Goal: Task Accomplishment & Management: Use online tool/utility

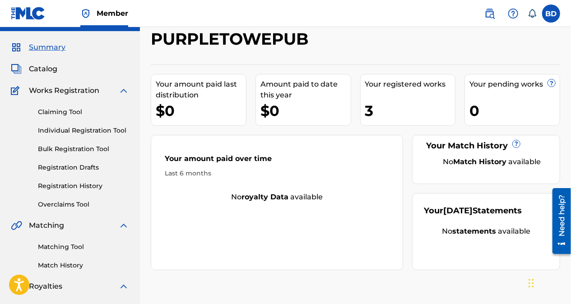
scroll to position [23, 0]
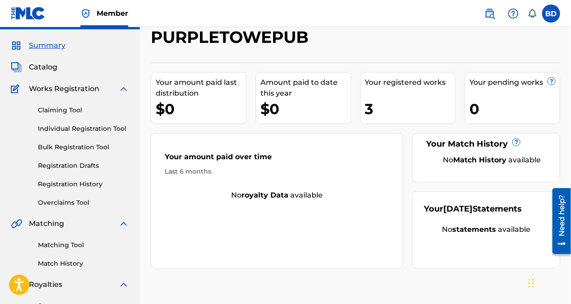
click at [44, 184] on link "Registration History" at bounding box center [83, 184] width 91 height 9
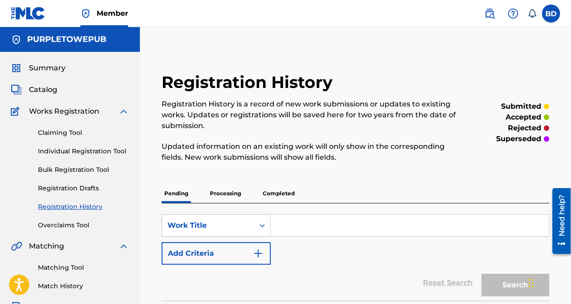
click at [231, 194] on p "Processing" at bounding box center [225, 193] width 37 height 19
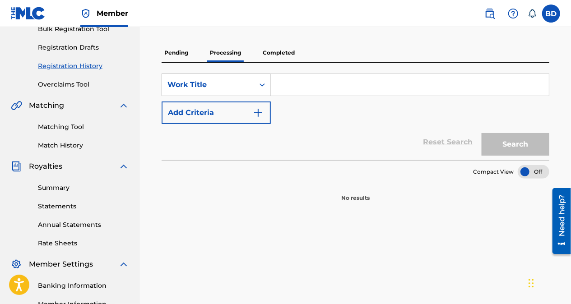
scroll to position [141, 0]
click at [278, 53] on p "Completed" at bounding box center [278, 52] width 37 height 19
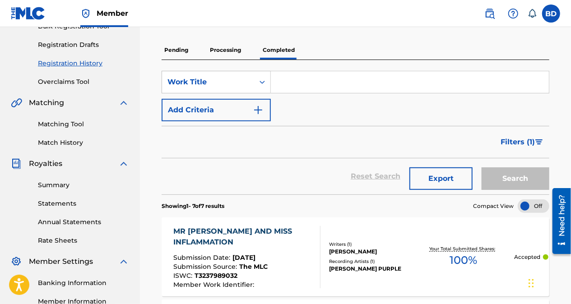
scroll to position [139, 0]
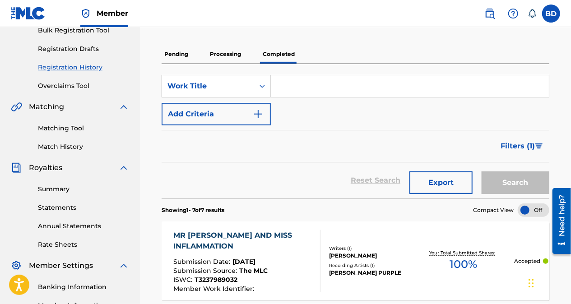
click at [217, 54] on p "Processing" at bounding box center [225, 54] width 37 height 19
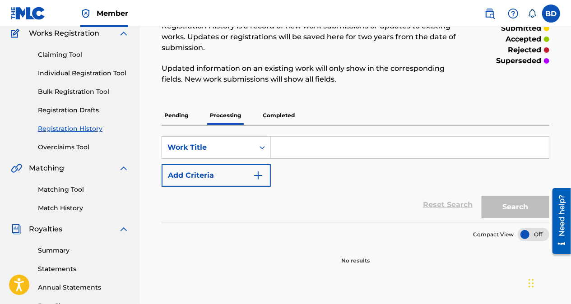
scroll to position [79, 0]
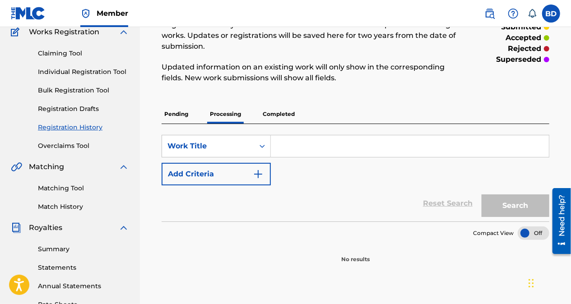
click at [492, 15] on img at bounding box center [489, 13] width 11 height 11
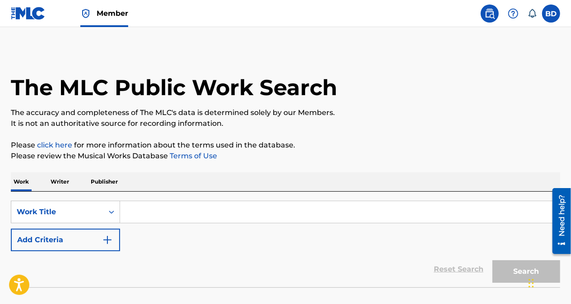
click at [112, 181] on p "Publisher" at bounding box center [104, 181] width 32 height 19
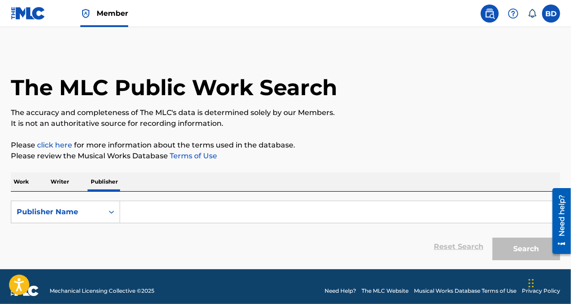
click at [205, 215] on input "Search Form" at bounding box center [339, 212] width 439 height 22
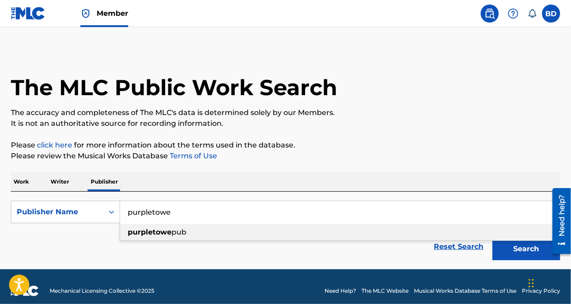
click at [184, 231] on span "pub" at bounding box center [178, 232] width 15 height 9
type input "purpletowepub"
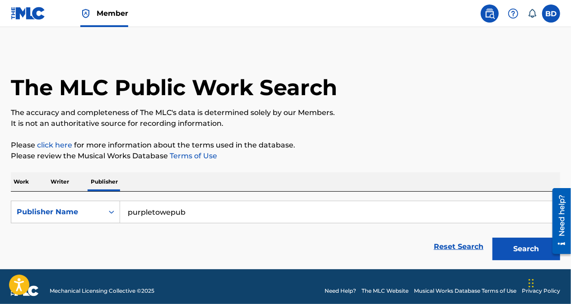
click at [523, 246] on button "Search" at bounding box center [526, 249] width 68 height 23
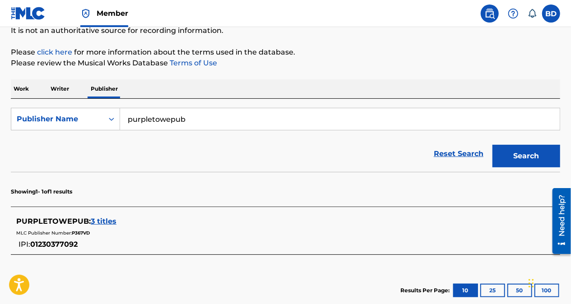
scroll to position [95, 0]
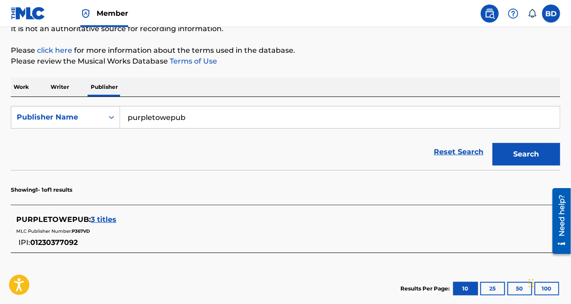
click at [114, 220] on span "3 titles" at bounding box center [104, 219] width 26 height 9
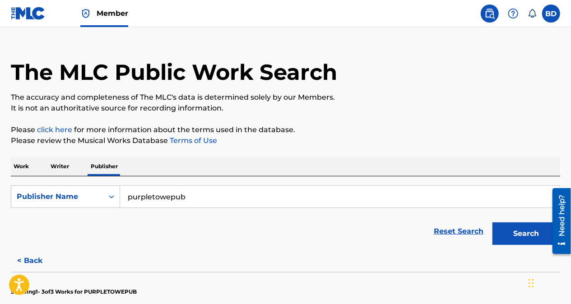
scroll to position [9, 0]
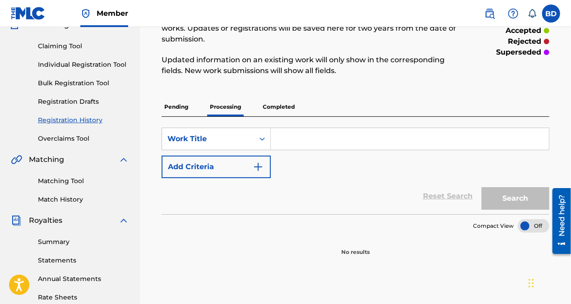
scroll to position [88, 0]
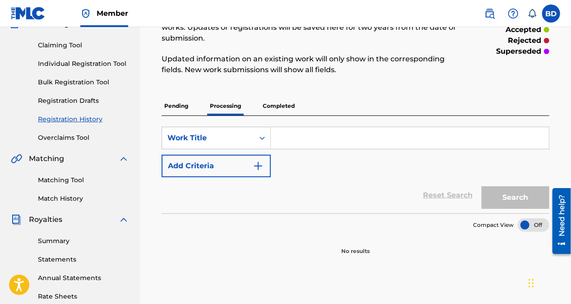
click at [76, 179] on link "Matching Tool" at bounding box center [83, 180] width 91 height 9
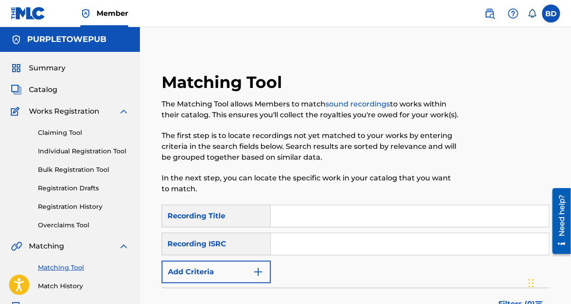
click at [365, 217] on input "Search Form" at bounding box center [410, 216] width 278 height 22
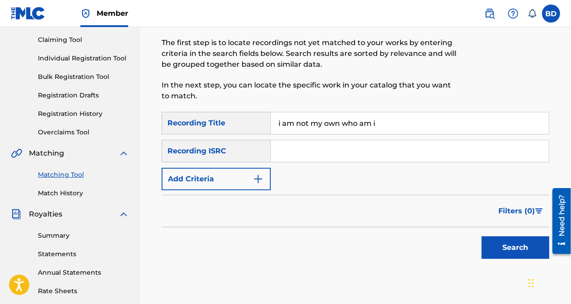
scroll to position [95, 0]
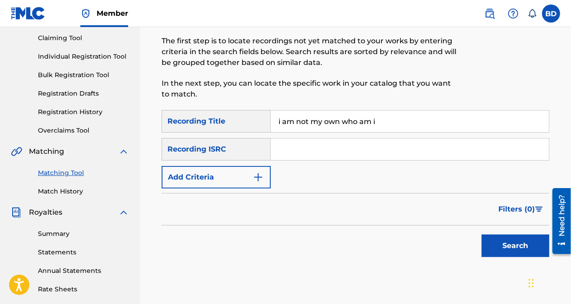
type input "i am not my own who am i"
click at [261, 177] on img "Search Form" at bounding box center [258, 177] width 11 height 11
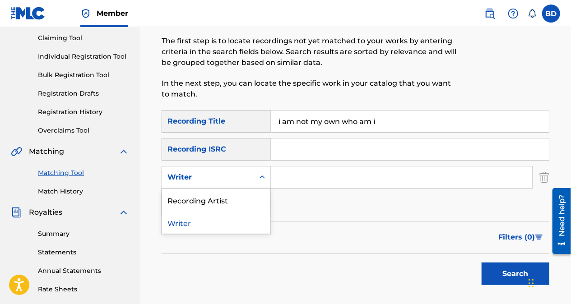
click at [224, 200] on div "Recording Artist" at bounding box center [216, 200] width 108 height 23
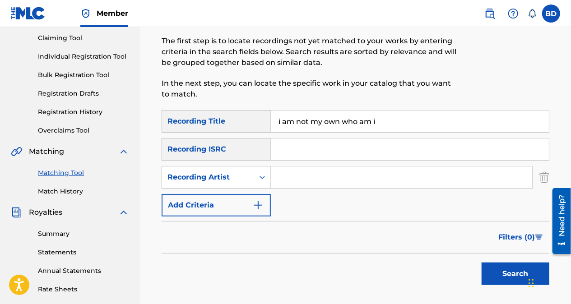
click at [351, 180] on input "Search Form" at bounding box center [401, 178] width 261 height 22
type input "[PERSON_NAME]"
click at [500, 273] on button "Search" at bounding box center [515, 274] width 68 height 23
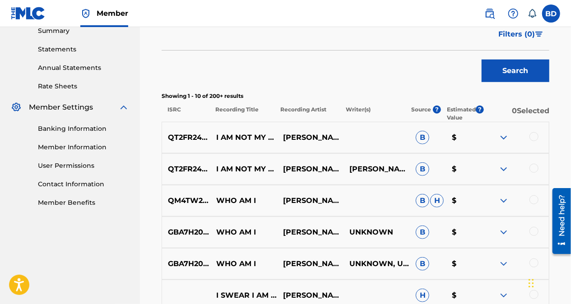
scroll to position [298, 0]
click at [507, 140] on img at bounding box center [503, 137] width 11 height 11
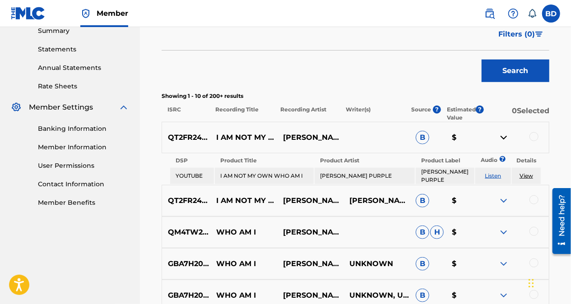
click at [506, 202] on img at bounding box center [503, 200] width 11 height 11
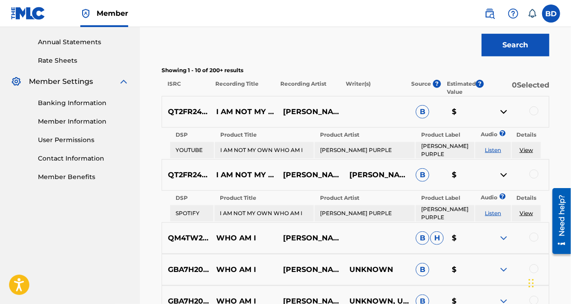
scroll to position [322, 0]
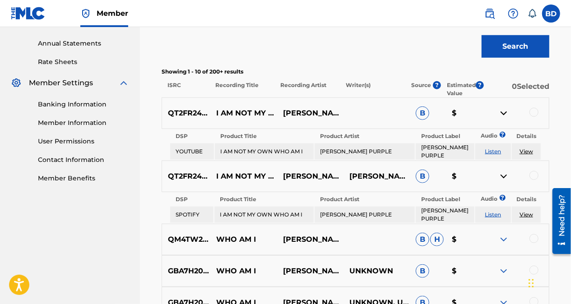
click at [532, 148] on link "View" at bounding box center [526, 151] width 14 height 7
click at [538, 110] on div at bounding box center [533, 112] width 9 height 9
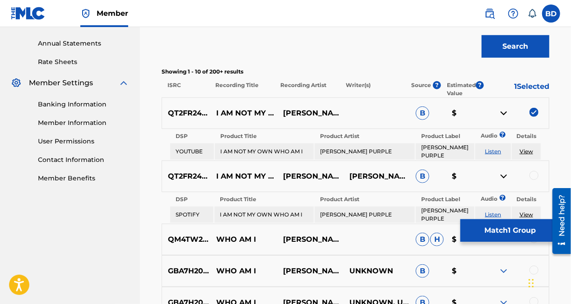
click at [496, 231] on button "Match 1 Group" at bounding box center [510, 230] width 100 height 23
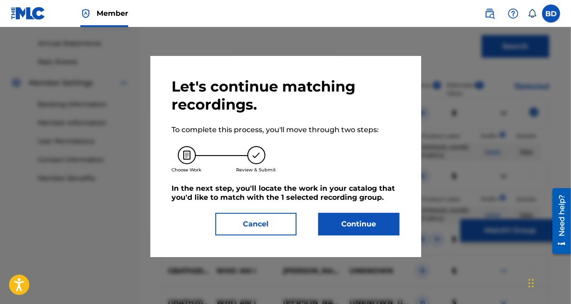
click at [367, 230] on button "Continue" at bounding box center [358, 224] width 81 height 23
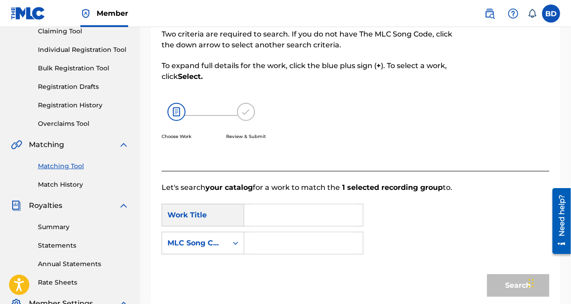
scroll to position [102, 0]
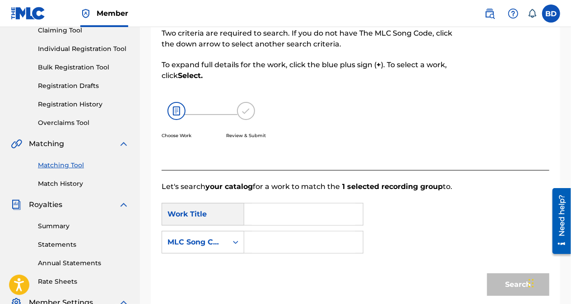
click at [311, 212] on input "Search Form" at bounding box center [303, 215] width 103 height 22
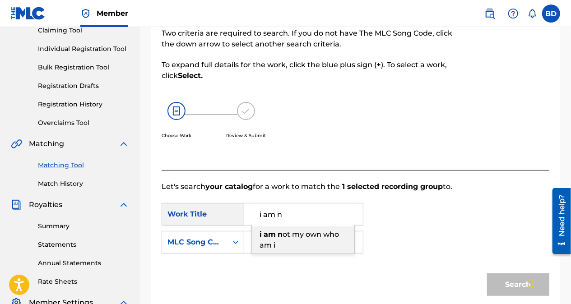
click at [312, 238] on span "ot my own who am i" at bounding box center [298, 239] width 79 height 19
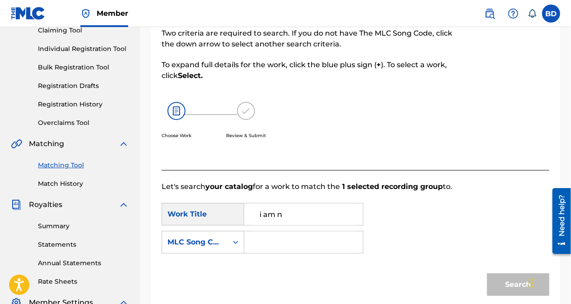
type input "i am not my own who am i"
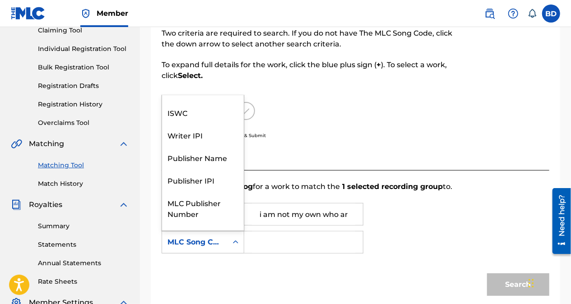
scroll to position [0, 0]
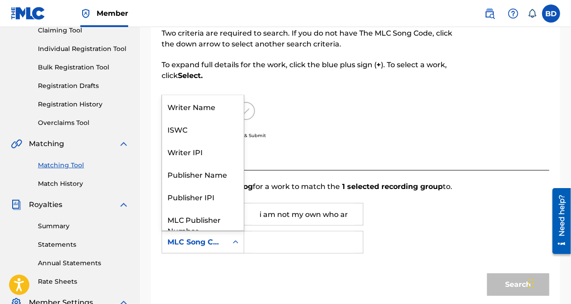
click at [184, 129] on div "ISWC" at bounding box center [203, 129] width 82 height 23
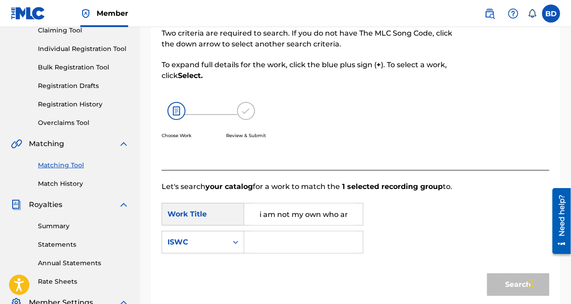
click at [287, 244] on input "Search Form" at bounding box center [303, 242] width 103 height 22
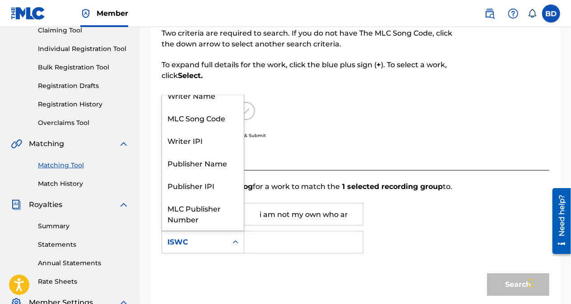
scroll to position [33, 0]
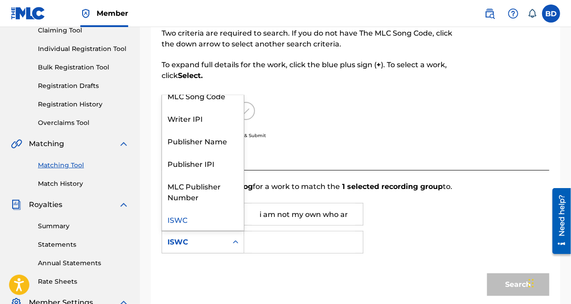
click at [194, 166] on div "Publisher IPI" at bounding box center [203, 163] width 82 height 23
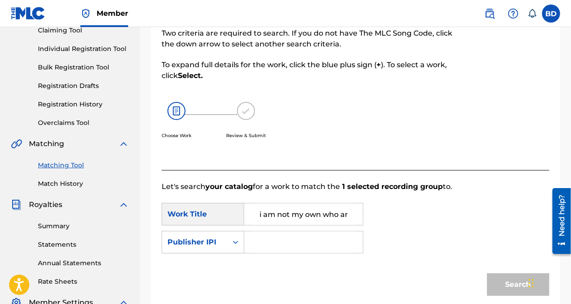
click at [272, 240] on input "Search Form" at bounding box center [303, 242] width 103 height 22
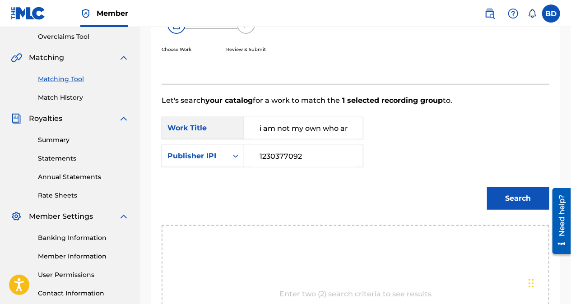
scroll to position [193, 0]
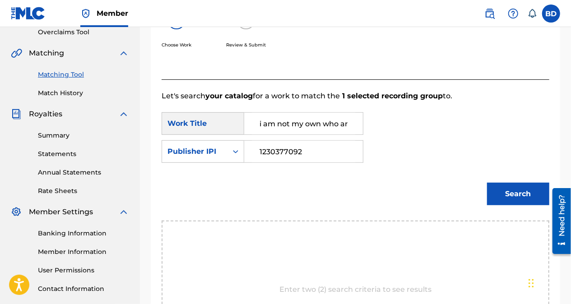
type input "1230377092"
click at [530, 190] on button "Search" at bounding box center [518, 194] width 62 height 23
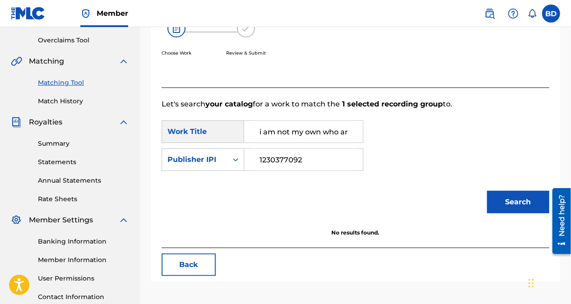
scroll to position [180, 0]
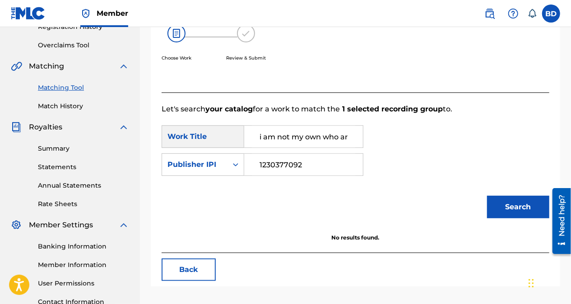
click at [192, 269] on button "Back" at bounding box center [189, 270] width 54 height 23
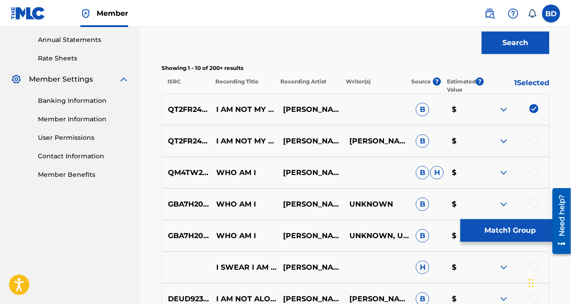
scroll to position [326, 0]
click at [537, 141] on div at bounding box center [533, 140] width 9 height 9
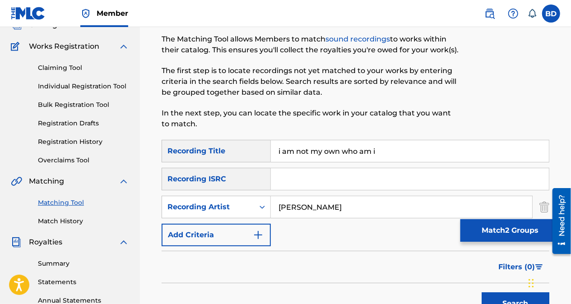
scroll to position [66, 0]
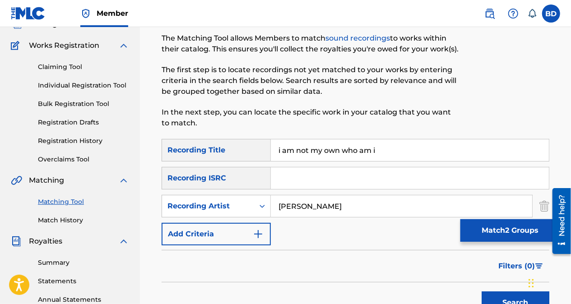
click at [357, 208] on input "[PERSON_NAME]" at bounding box center [401, 206] width 261 height 22
type input "b"
click at [292, 177] on input "Search Form" at bounding box center [410, 178] width 278 height 22
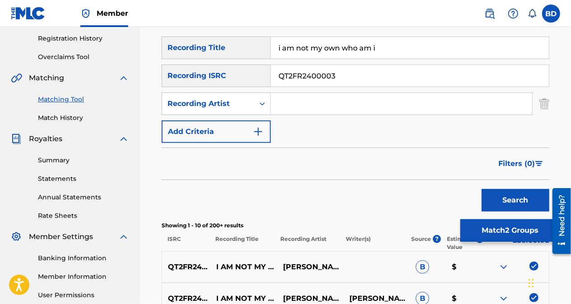
scroll to position [169, 0]
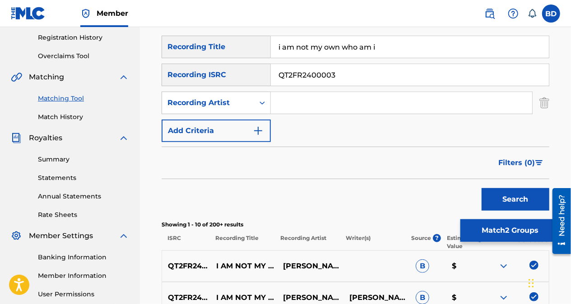
type input "QT2FR2400003"
click at [520, 203] on button "Search" at bounding box center [515, 199] width 68 height 23
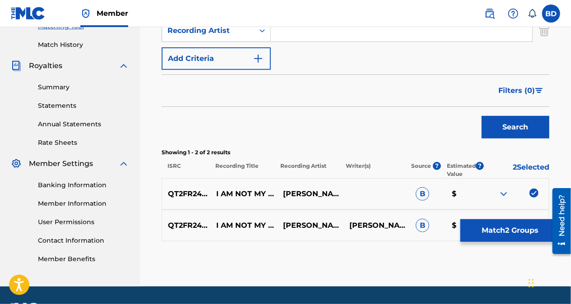
scroll to position [267, 0]
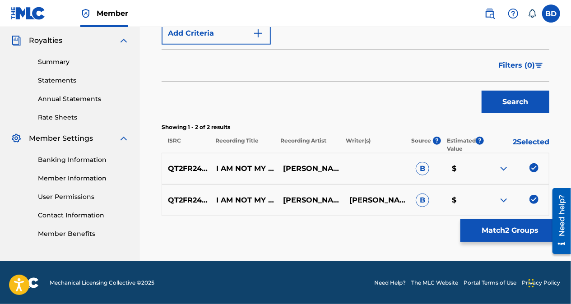
click at [514, 230] on button "Match 2 Groups" at bounding box center [510, 230] width 100 height 23
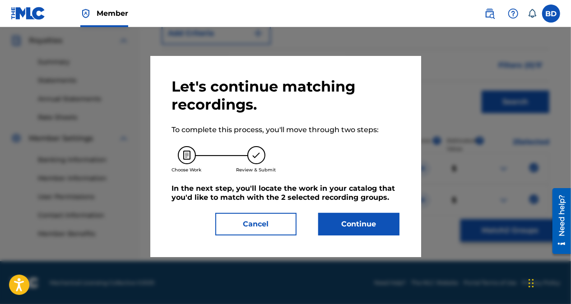
click at [364, 223] on button "Continue" at bounding box center [358, 224] width 81 height 23
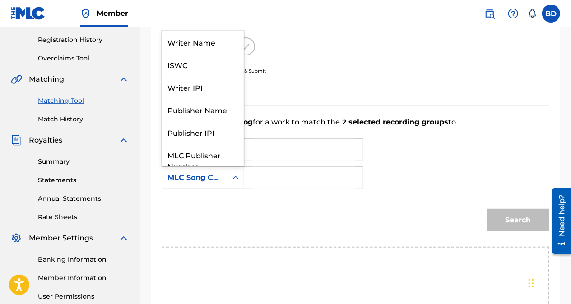
scroll to position [166, 0]
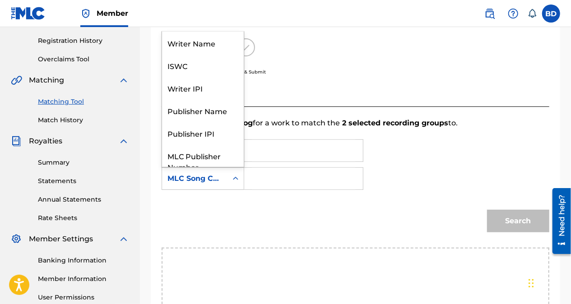
click at [210, 111] on div "Publisher Name" at bounding box center [203, 110] width 82 height 23
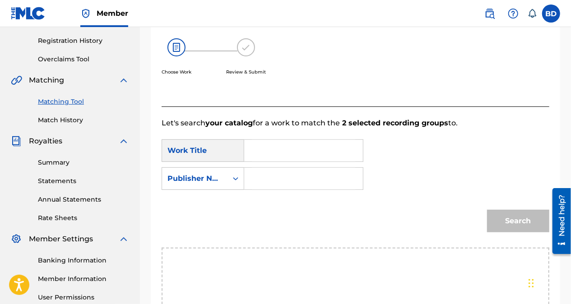
click at [291, 154] on input "Search Form" at bounding box center [303, 151] width 103 height 22
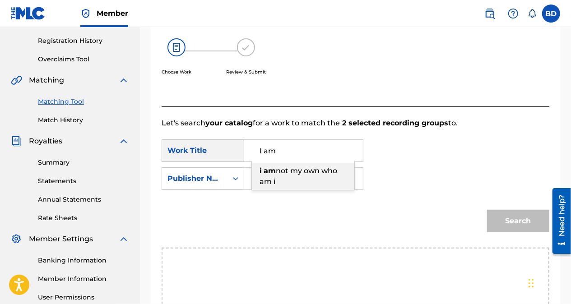
click at [308, 174] on span "not my own who am i" at bounding box center [298, 176] width 78 height 19
type input "i am not my own who am i"
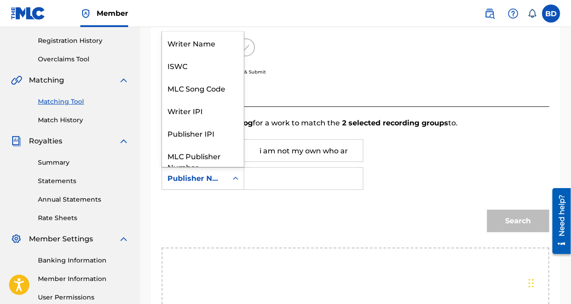
scroll to position [33, 0]
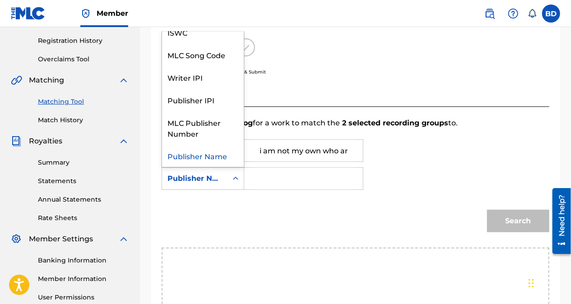
click at [215, 156] on div "Publisher Name" at bounding box center [203, 155] width 82 height 23
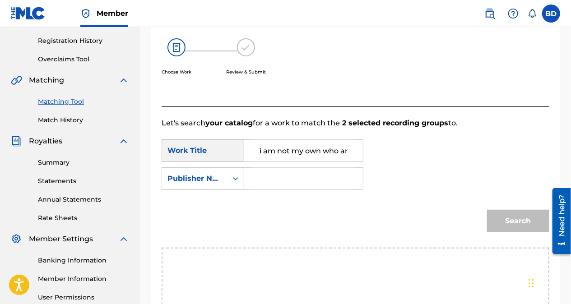
click at [294, 180] on input "Search Form" at bounding box center [303, 179] width 103 height 22
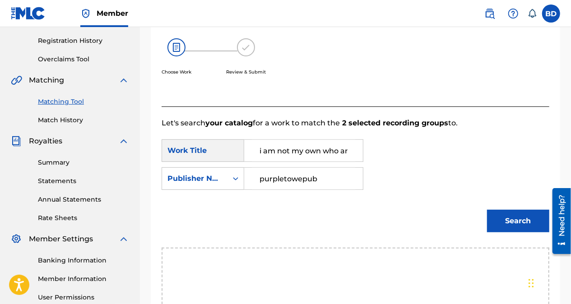
type input "purpletowepub"
click at [506, 212] on button "Search" at bounding box center [518, 221] width 62 height 23
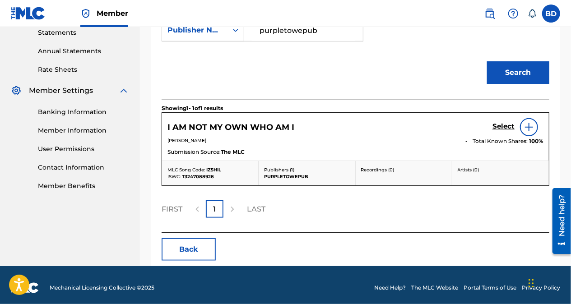
scroll to position [319, 0]
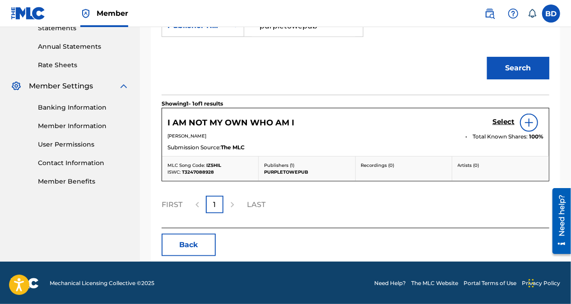
click at [532, 124] on img at bounding box center [528, 122] width 11 height 11
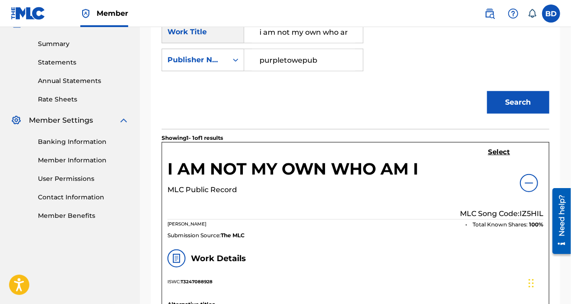
scroll to position [277, 0]
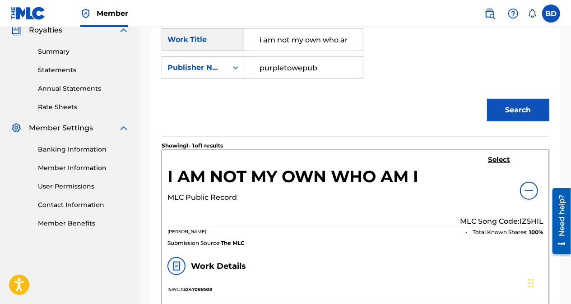
click at [522, 109] on button "Search" at bounding box center [518, 110] width 62 height 23
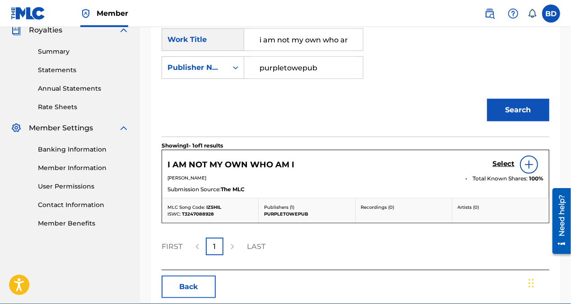
click at [505, 166] on h5 "Select" at bounding box center [503, 164] width 22 height 9
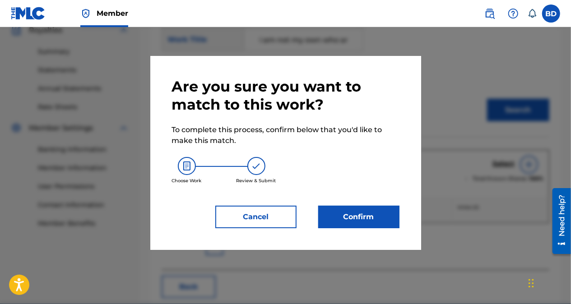
click at [372, 216] on button "Confirm" at bounding box center [358, 217] width 81 height 23
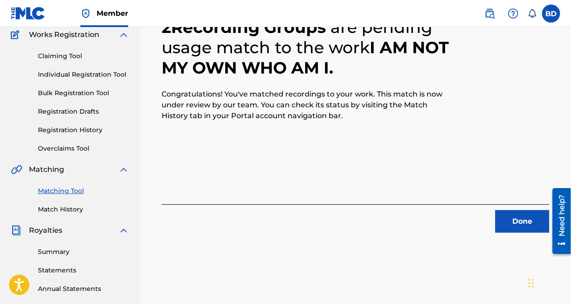
scroll to position [62, 0]
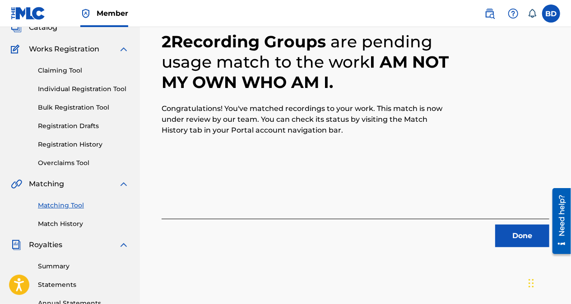
click at [59, 208] on link "Matching Tool" at bounding box center [83, 205] width 91 height 9
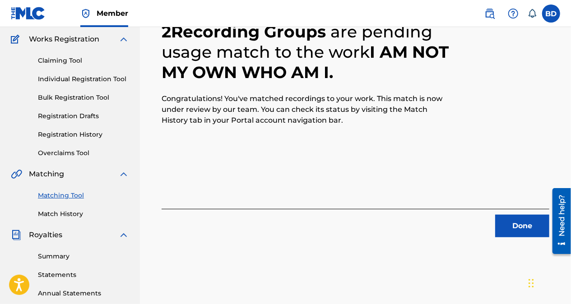
scroll to position [74, 0]
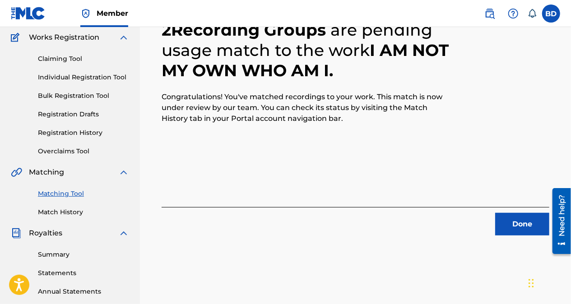
click at [528, 227] on button "Done" at bounding box center [522, 224] width 54 height 23
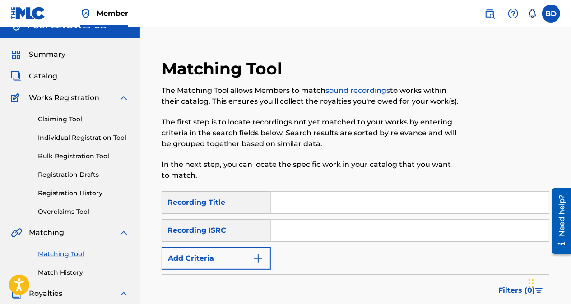
scroll to position [0, 0]
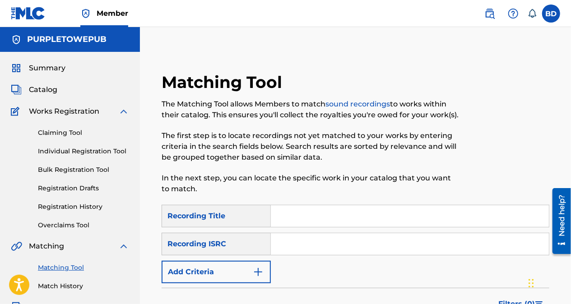
click at [397, 219] on input "Search Form" at bounding box center [410, 216] width 278 height 22
type input "time to stop looking back"
click at [330, 245] on input "Search Form" at bounding box center [410, 244] width 278 height 22
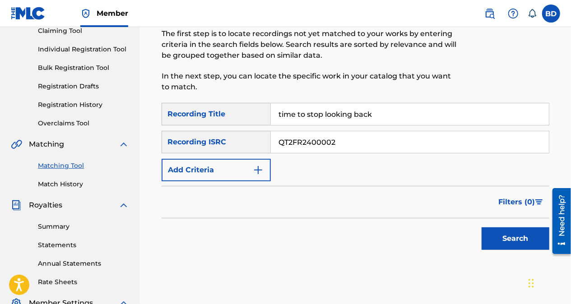
scroll to position [104, 0]
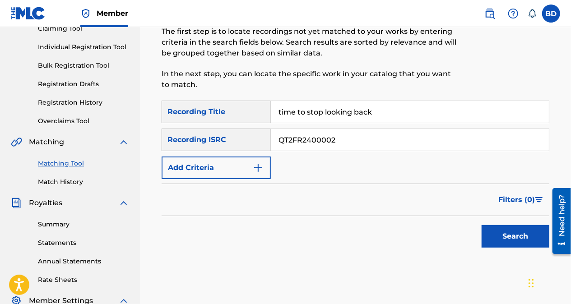
type input "QT2FR2400002"
click at [522, 241] on button "Search" at bounding box center [515, 236] width 68 height 23
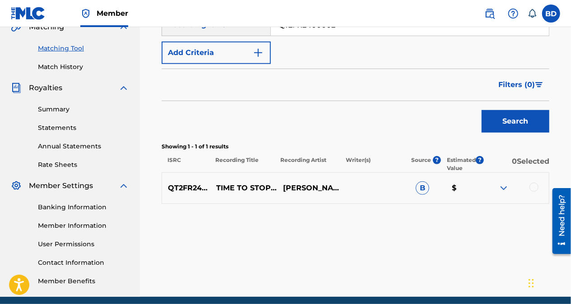
scroll to position [220, 0]
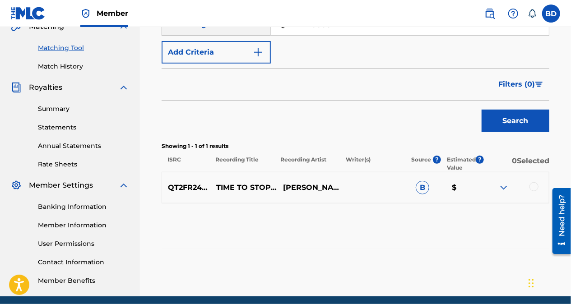
click at [532, 188] on div at bounding box center [533, 186] width 9 height 9
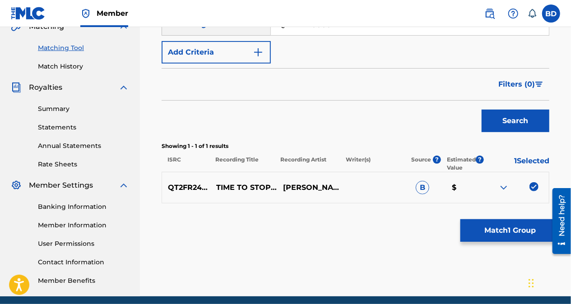
click at [509, 233] on button "Match 1 Group" at bounding box center [510, 230] width 100 height 23
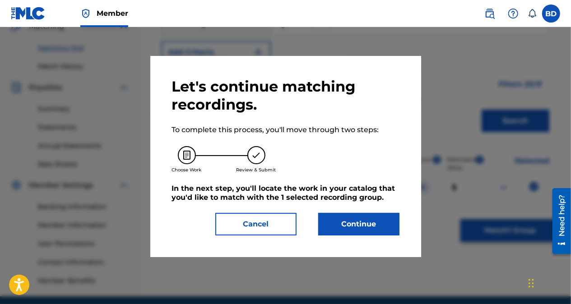
click at [363, 225] on button "Continue" at bounding box center [358, 224] width 81 height 23
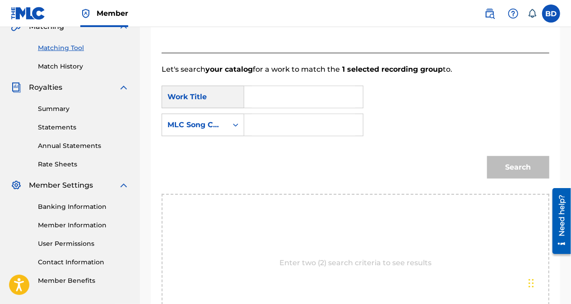
click at [295, 95] on input "Search Form" at bounding box center [303, 97] width 103 height 22
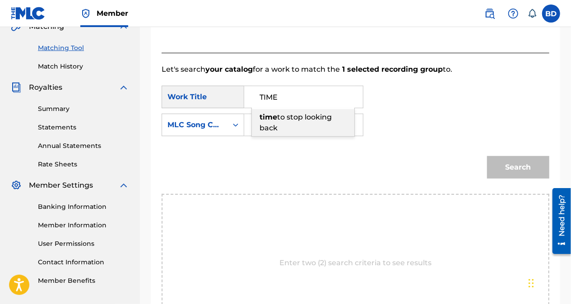
click at [294, 122] on div "time to stop looking back" at bounding box center [303, 122] width 102 height 27
type input "time to stop looking back"
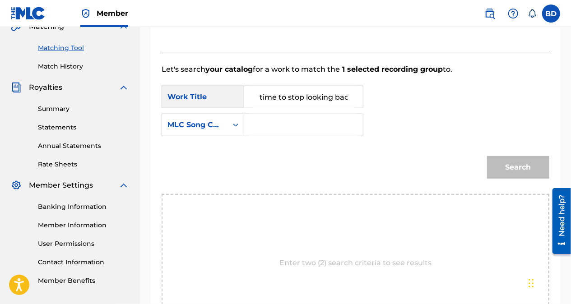
click at [310, 125] on input "Search Form" at bounding box center [303, 125] width 103 height 22
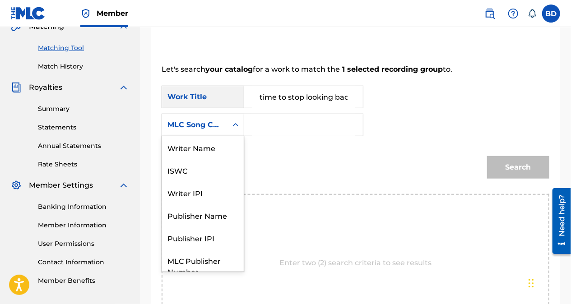
scroll to position [33, 0]
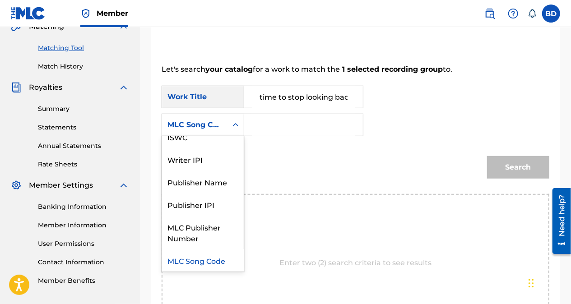
click at [203, 186] on div "Publisher Name" at bounding box center [203, 182] width 82 height 23
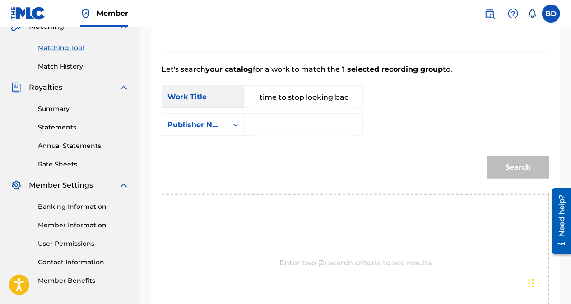
click at [279, 127] on input "Search Form" at bounding box center [303, 125] width 103 height 22
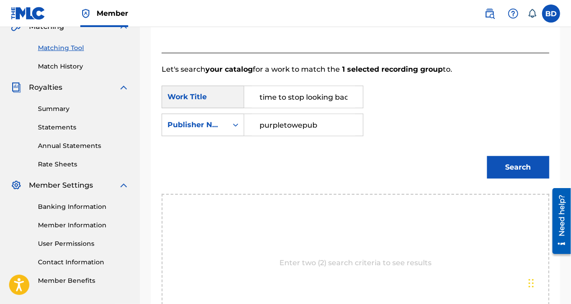
type input "purpletowepub"
click at [514, 169] on button "Search" at bounding box center [518, 167] width 62 height 23
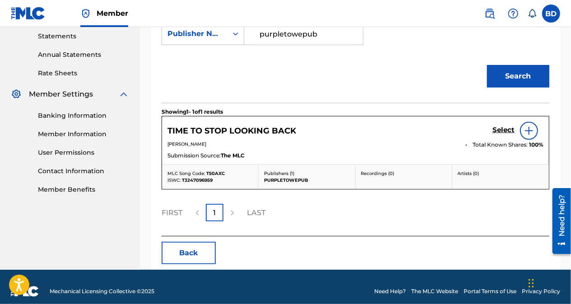
scroll to position [316, 0]
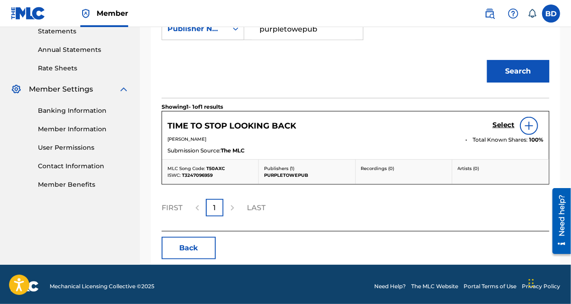
click at [503, 129] on link "Select" at bounding box center [503, 126] width 22 height 10
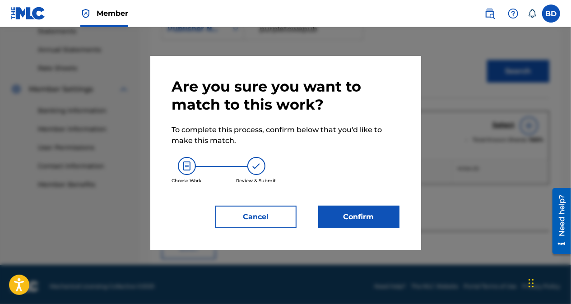
click at [361, 221] on button "Confirm" at bounding box center [358, 217] width 81 height 23
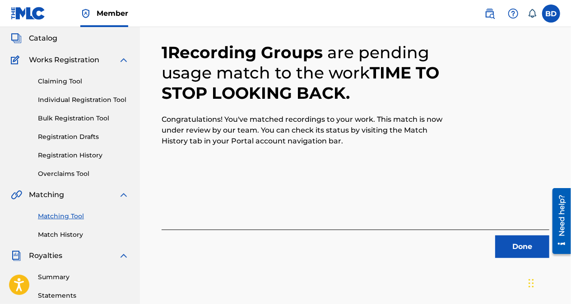
scroll to position [52, 0]
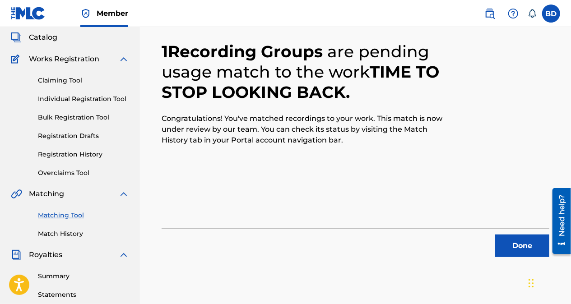
click at [526, 243] on button "Done" at bounding box center [522, 246] width 54 height 23
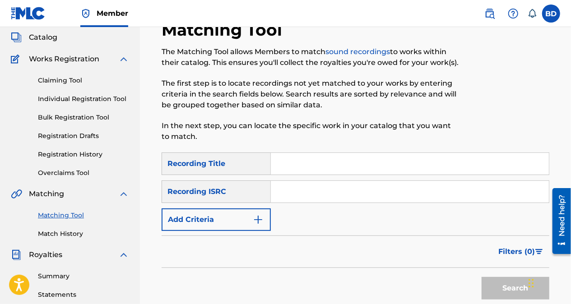
click at [62, 237] on link "Match History" at bounding box center [83, 233] width 91 height 9
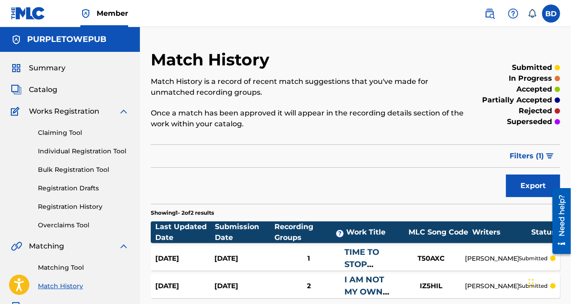
click at [52, 134] on link "Claiming Tool" at bounding box center [83, 132] width 91 height 9
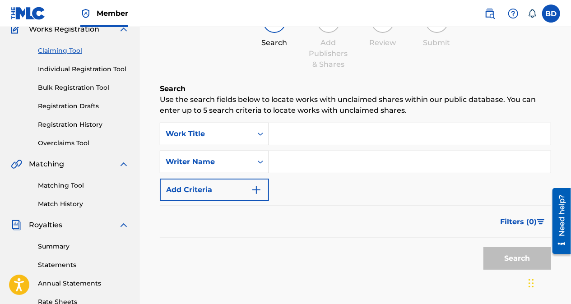
scroll to position [96, 0]
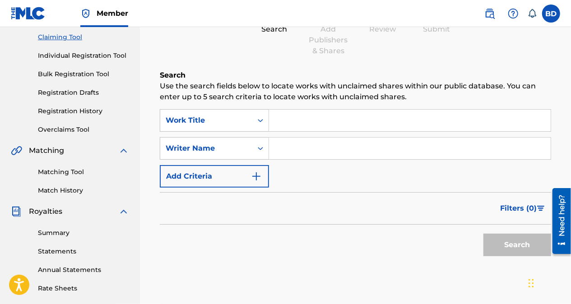
click at [53, 190] on link "Match History" at bounding box center [83, 190] width 91 height 9
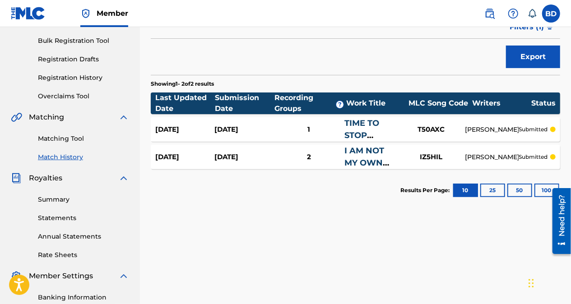
click at [6, 104] on div "Summary Catalog Works Registration Claiming Tool Individual Registration Tool B…" at bounding box center [70, 155] width 140 height 464
click at [1, 100] on div "Summary Catalog Works Registration Claiming Tool Individual Registration Tool B…" at bounding box center [70, 155] width 140 height 464
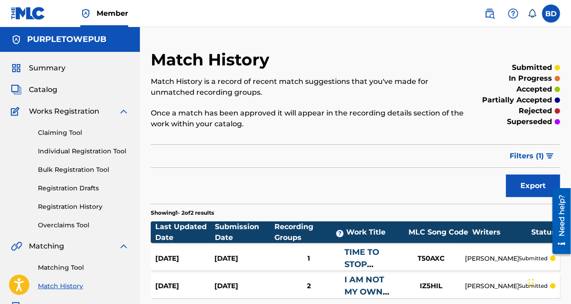
click at [17, 90] on img at bounding box center [16, 89] width 11 height 11
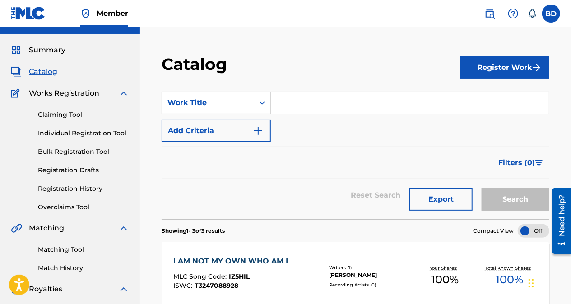
scroll to position [16, 0]
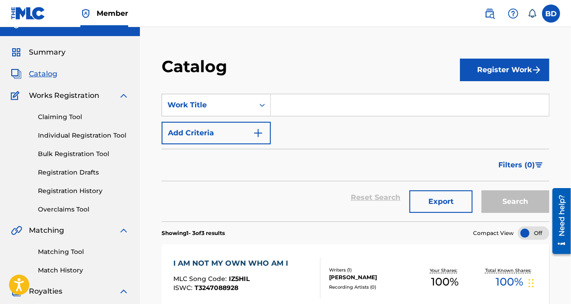
click at [22, 171] on div "Claiming Tool Individual Registration Tool Bulk Registration Tool Registration …" at bounding box center [70, 157] width 118 height 113
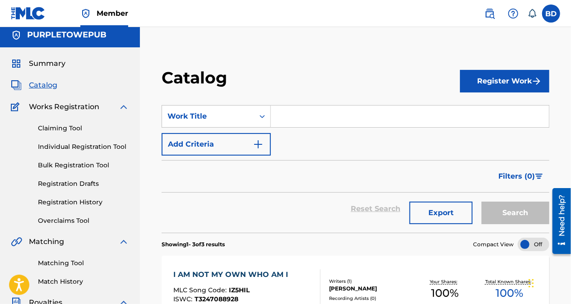
scroll to position [1, 0]
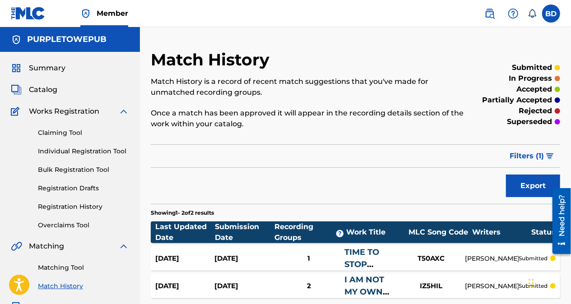
click at [41, 94] on span "Catalog" at bounding box center [43, 89] width 28 height 11
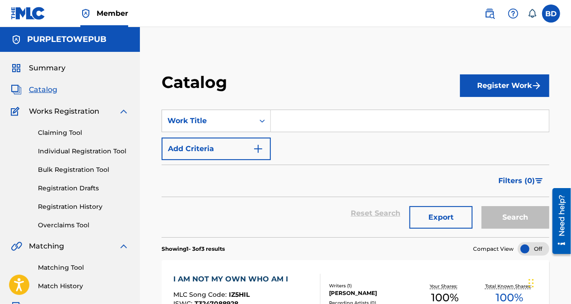
click at [51, 70] on span "Summary" at bounding box center [47, 68] width 37 height 11
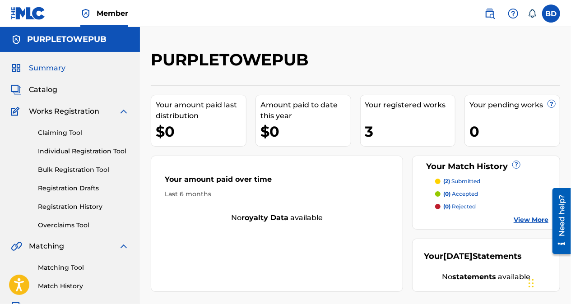
click at [530, 220] on link "View More" at bounding box center [531, 219] width 35 height 9
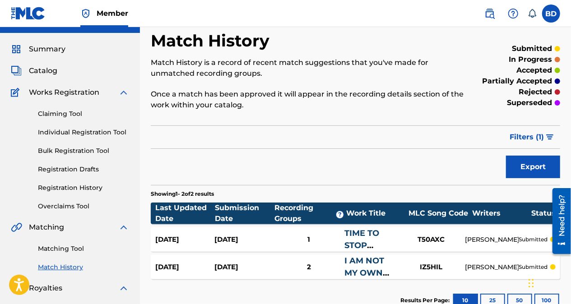
scroll to position [19, 0]
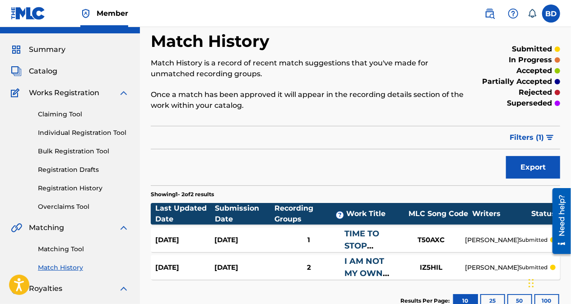
click at [51, 71] on span "Catalog" at bounding box center [43, 71] width 28 height 11
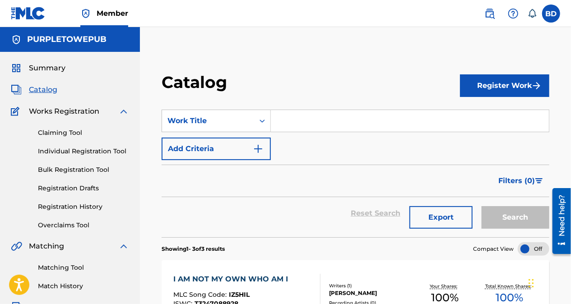
click at [57, 137] on link "Claiming Tool" at bounding box center [83, 132] width 91 height 9
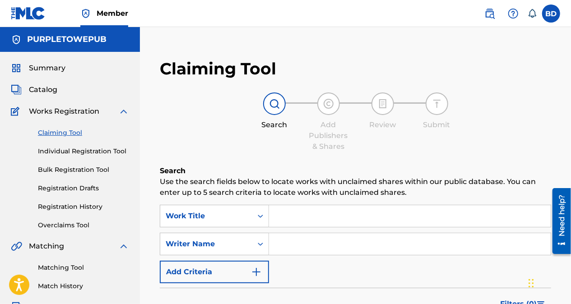
click at [304, 220] on input "Search Form" at bounding box center [410, 216] width 282 height 22
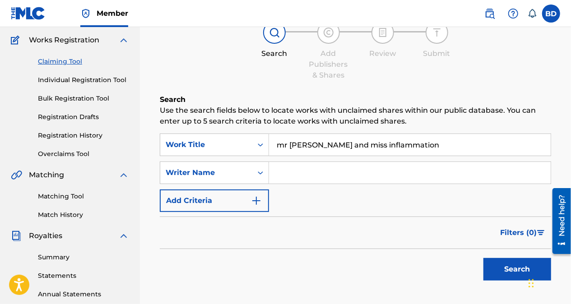
scroll to position [71, 0]
type input "mr [PERSON_NAME] and miss inflammation"
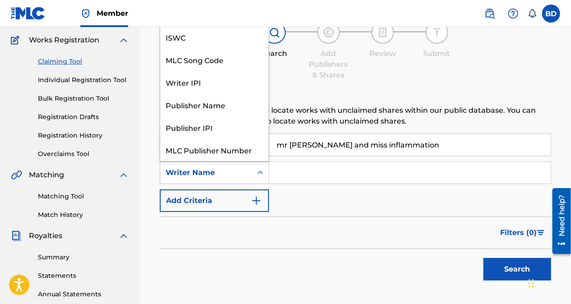
scroll to position [23, 0]
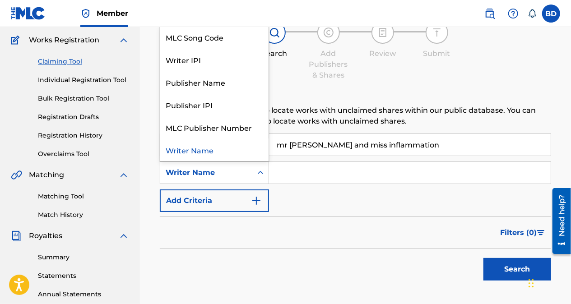
click at [212, 86] on div "Publisher Name" at bounding box center [214, 82] width 108 height 23
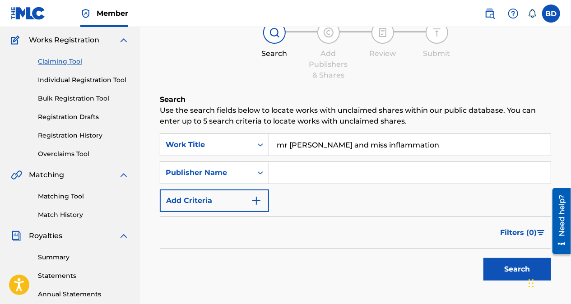
click at [354, 175] on input "Search Form" at bounding box center [410, 173] width 282 height 22
type input "purpletowepub"
click at [504, 272] on button "Search" at bounding box center [517, 269] width 68 height 23
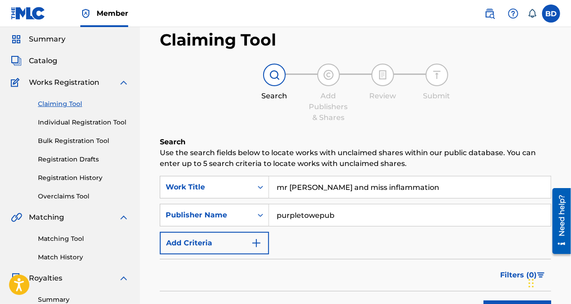
scroll to position [28, 0]
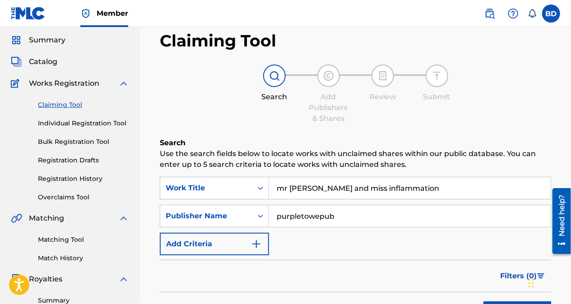
click at [66, 178] on link "Registration History" at bounding box center [83, 178] width 91 height 9
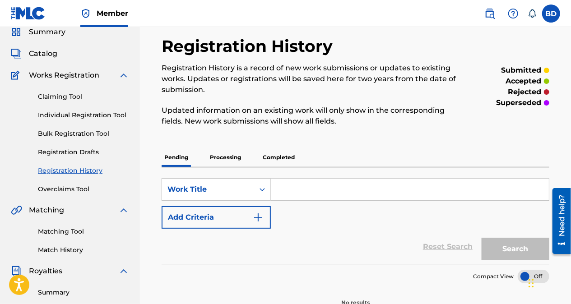
scroll to position [31, 0]
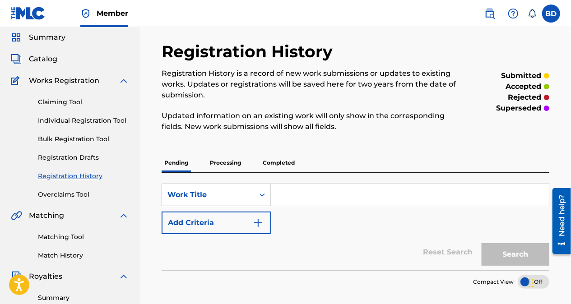
click at [285, 159] on p "Completed" at bounding box center [278, 162] width 37 height 19
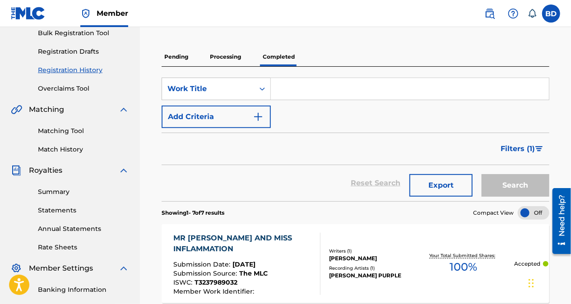
scroll to position [126, 0]
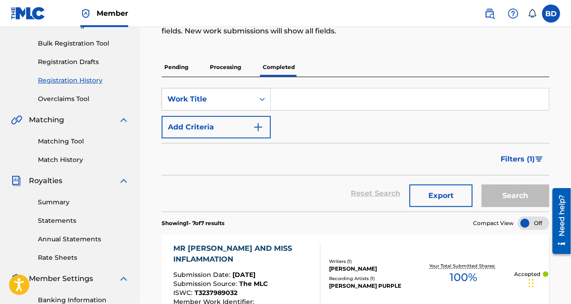
click at [56, 143] on link "Matching Tool" at bounding box center [83, 141] width 91 height 9
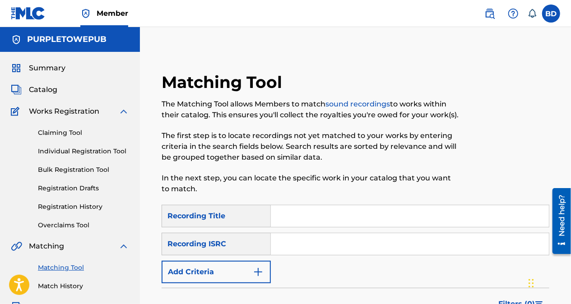
click at [366, 217] on input "Search Form" at bounding box center [410, 216] width 278 height 22
type input "mr [PERSON_NAME] and miss inflammation"
click at [303, 247] on input "Search Form" at bounding box center [410, 244] width 278 height 22
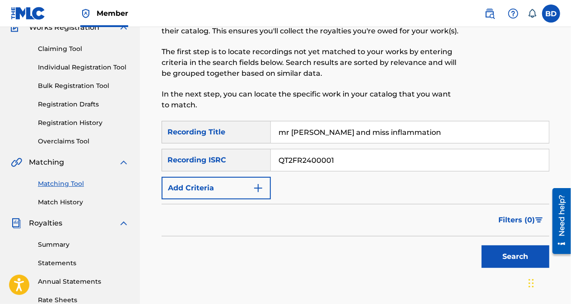
scroll to position [95, 0]
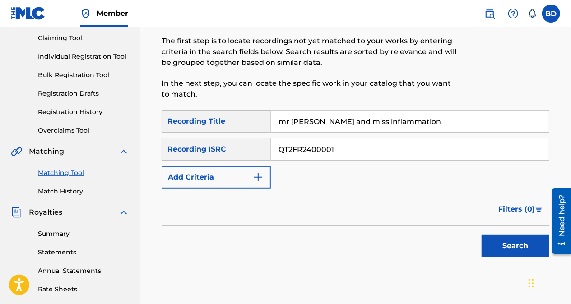
type input "QT2FR2400001"
click at [514, 247] on button "Search" at bounding box center [515, 246] width 68 height 23
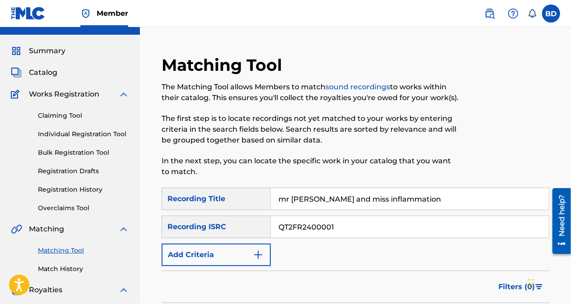
scroll to position [5, 0]
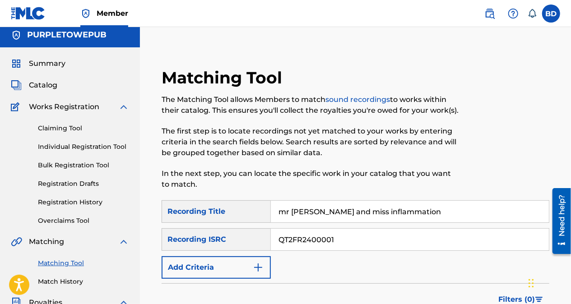
click at [495, 13] on img at bounding box center [489, 13] width 11 height 11
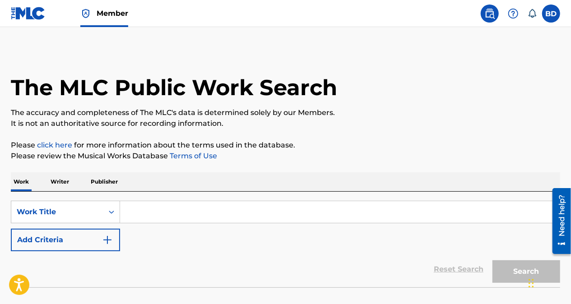
click at [110, 185] on p "Publisher" at bounding box center [104, 181] width 32 height 19
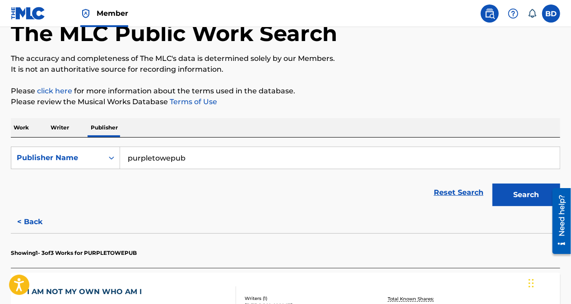
scroll to position [55, 0]
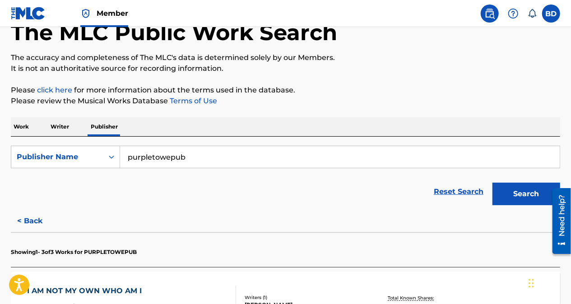
click at [527, 194] on button "Search" at bounding box center [526, 194] width 68 height 23
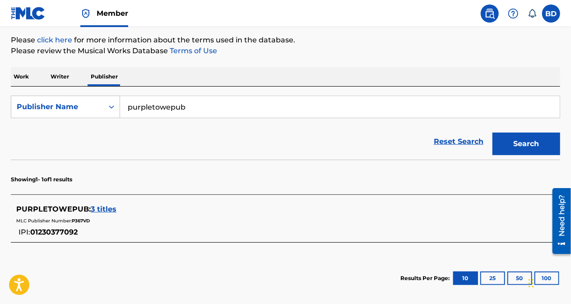
scroll to position [108, 0]
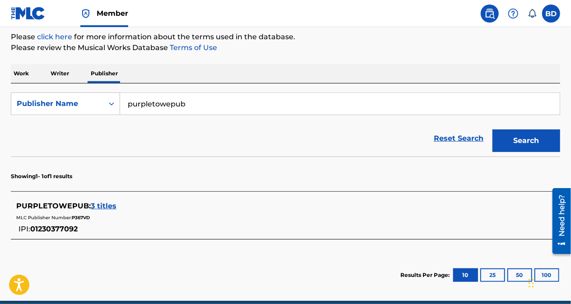
click at [110, 208] on span "3 titles" at bounding box center [104, 206] width 26 height 9
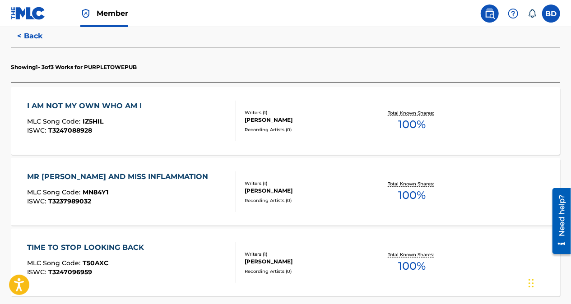
scroll to position [241, 0]
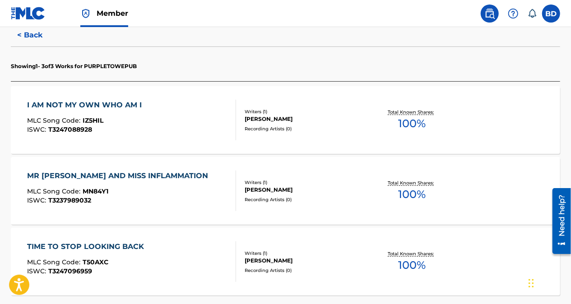
click at [153, 176] on div "MR [PERSON_NAME] AND MISS INFLAMMATION" at bounding box center [120, 176] width 185 height 11
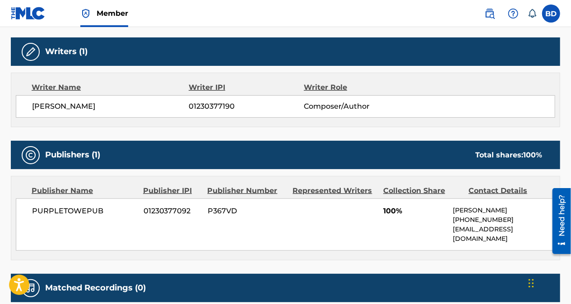
scroll to position [299, 0]
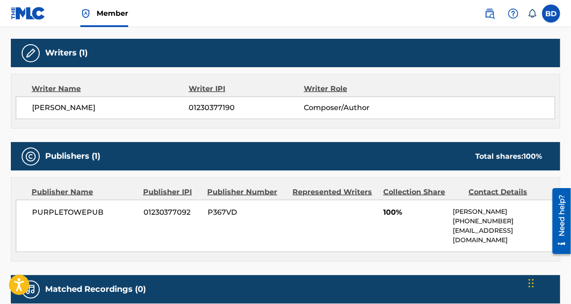
click at [509, 187] on div "Contact Details" at bounding box center [507, 192] width 79 height 11
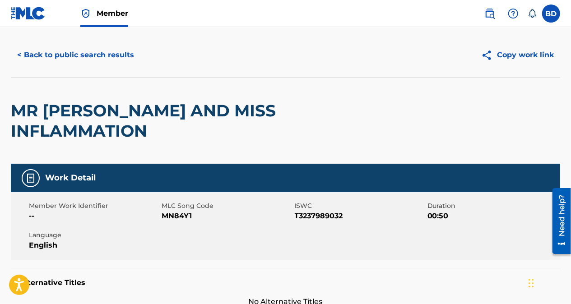
scroll to position [13, 0]
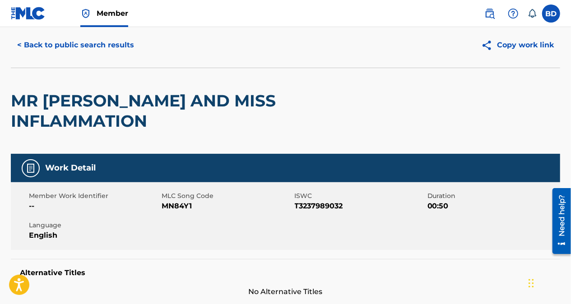
click at [32, 44] on button "< Back to public search results" at bounding box center [76, 45] width 130 height 23
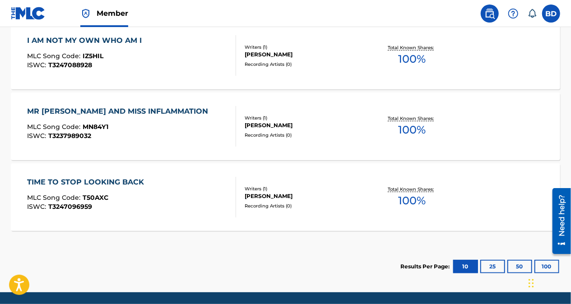
scroll to position [307, 0]
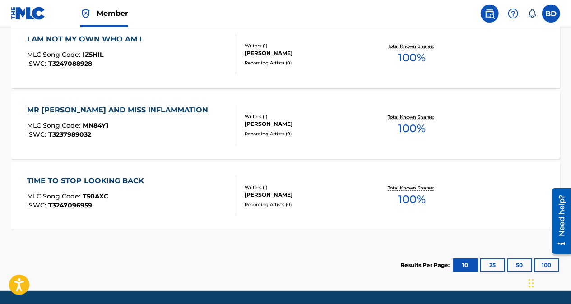
click at [134, 180] on div "TIME TO STOP LOOKING BACK" at bounding box center [88, 181] width 121 height 11
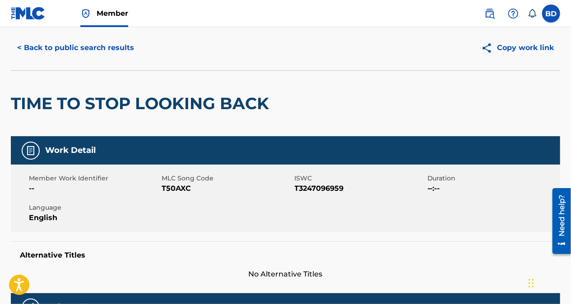
scroll to position [23, 0]
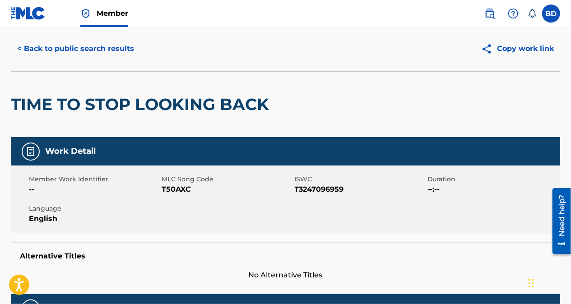
click at [43, 48] on button "< Back to public search results" at bounding box center [76, 48] width 130 height 23
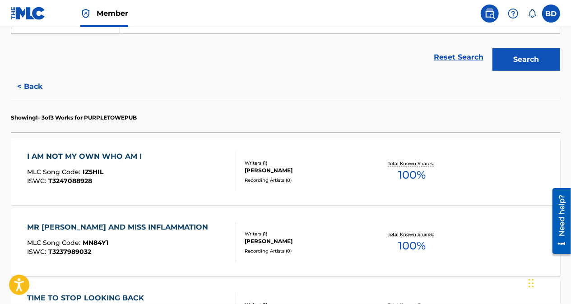
scroll to position [195, 0]
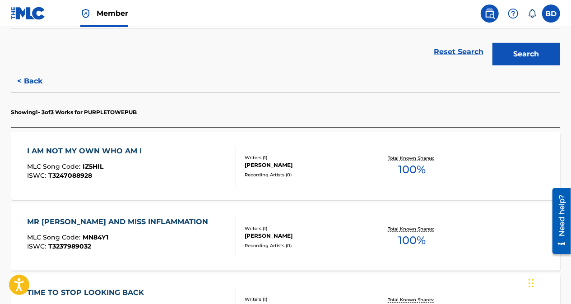
click at [127, 152] on div "I AM NOT MY OWN WHO AM I" at bounding box center [87, 151] width 119 height 11
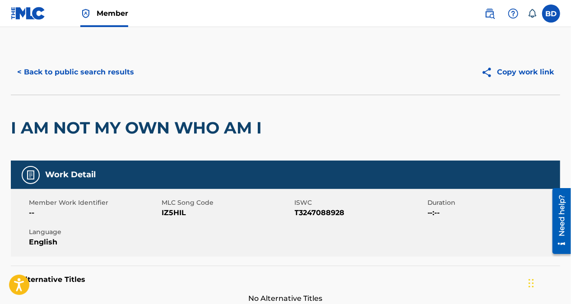
click at [69, 69] on button "< Back to public search results" at bounding box center [76, 72] width 130 height 23
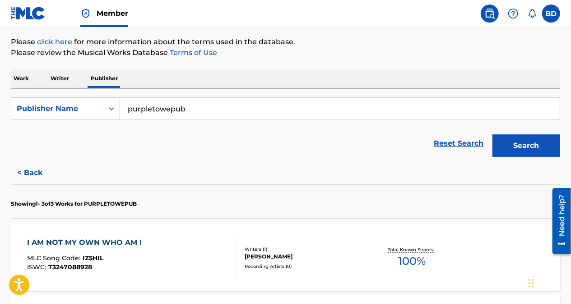
scroll to position [104, 0]
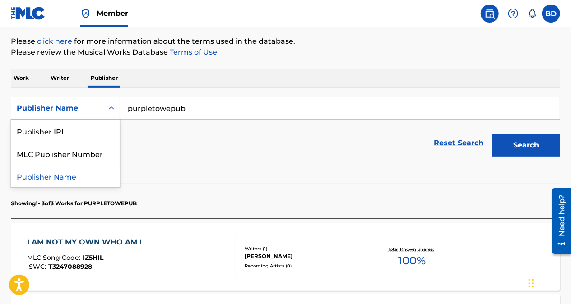
click at [277, 153] on div "Reset Search Search" at bounding box center [285, 143] width 549 height 36
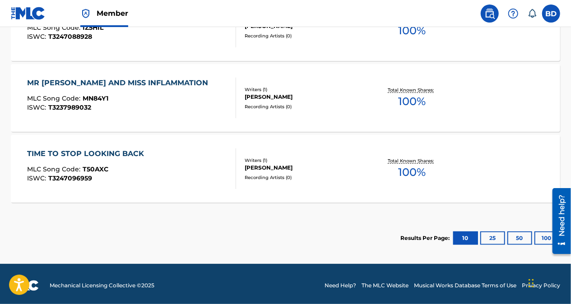
scroll to position [337, 0]
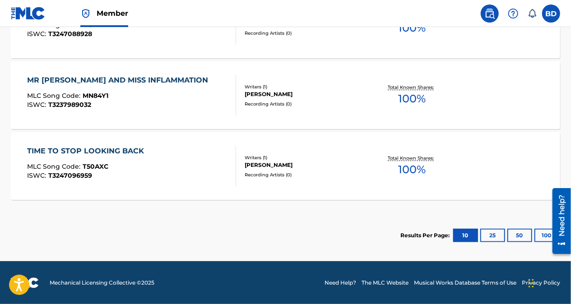
click at [518, 192] on div "TIME TO STOP LOOKING BACK MLC Song Code : T50AXC ISWC : T3247096959 Writers ( 1…" at bounding box center [285, 166] width 549 height 68
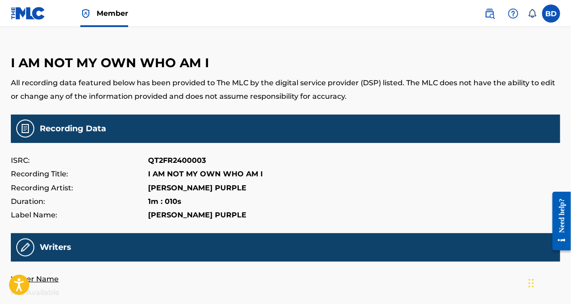
scroll to position [12, 0]
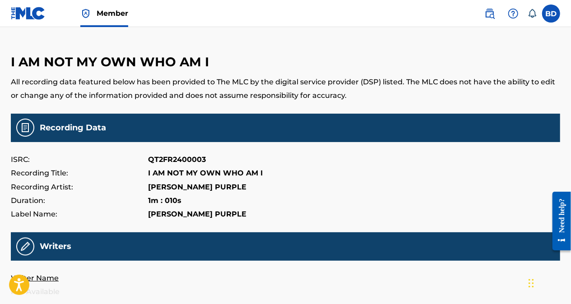
click at [365, 244] on div "Writers" at bounding box center [285, 246] width 549 height 28
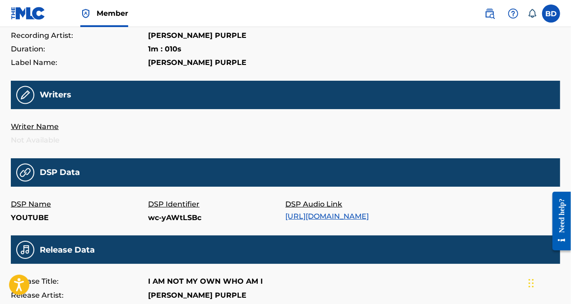
scroll to position [174, 0]
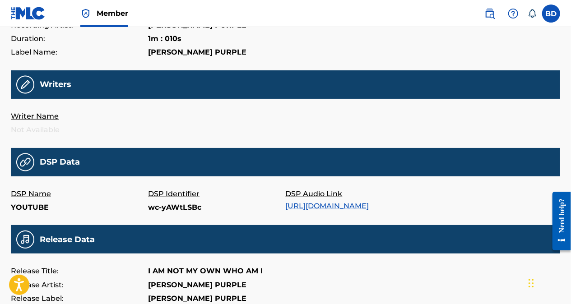
click at [411, 160] on div "DSP Data" at bounding box center [285, 162] width 549 height 28
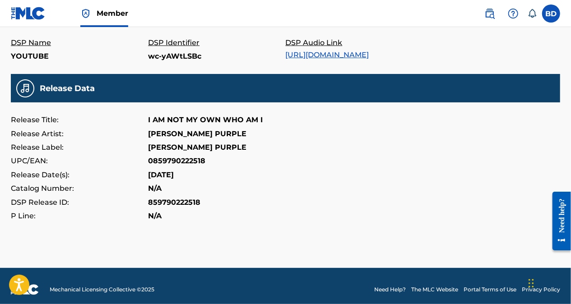
scroll to position [321, 0]
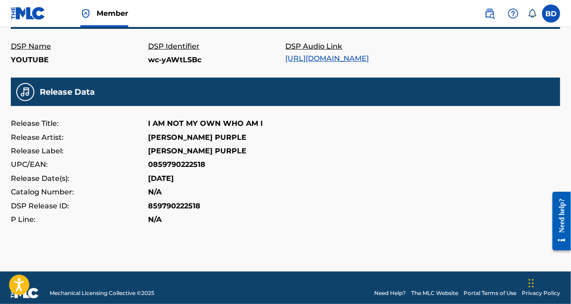
click at [516, 17] on img at bounding box center [513, 13] width 11 height 11
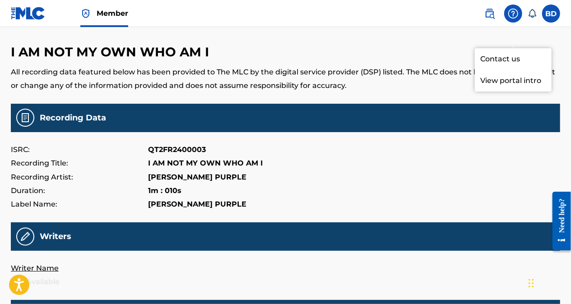
scroll to position [0, 0]
